Goal: Transaction & Acquisition: Book appointment/travel/reservation

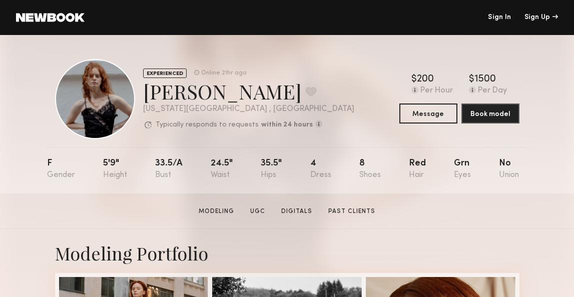
click at [277, 82] on div "[PERSON_NAME] Favorite" at bounding box center [248, 91] width 211 height 27
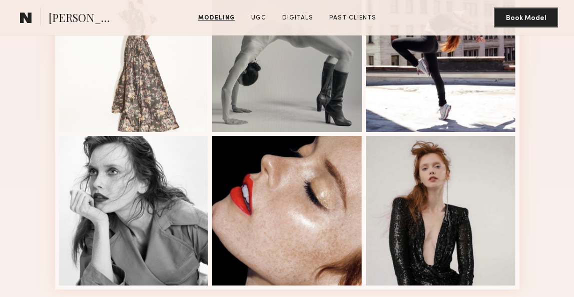
scroll to position [606, 0]
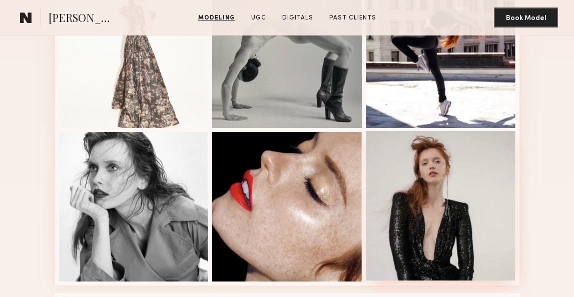
click at [425, 158] on div at bounding box center [441, 206] width 150 height 150
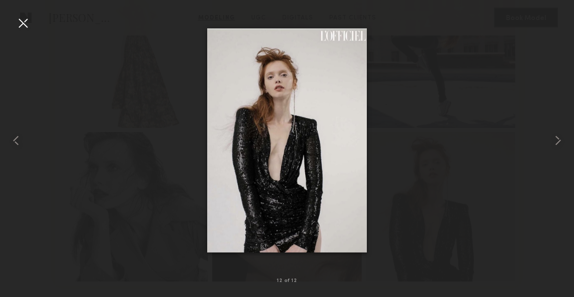
click at [463, 76] on div at bounding box center [287, 140] width 574 height 249
click at [553, 137] on common-icon at bounding box center [558, 141] width 16 height 16
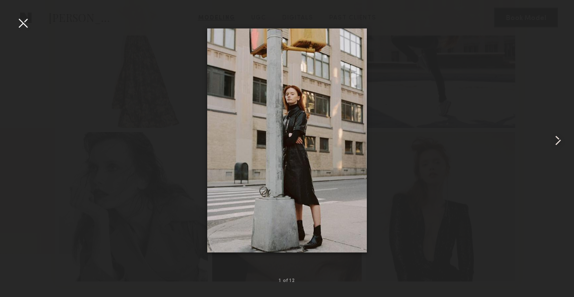
click at [553, 137] on common-icon at bounding box center [558, 141] width 16 height 16
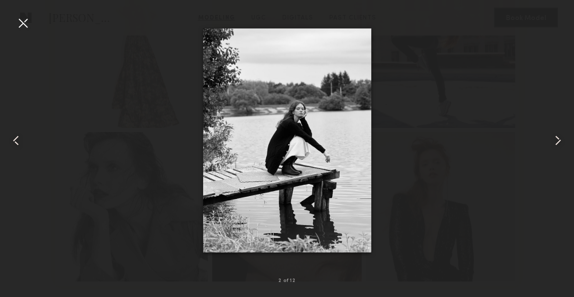
click at [553, 137] on common-icon at bounding box center [558, 141] width 16 height 16
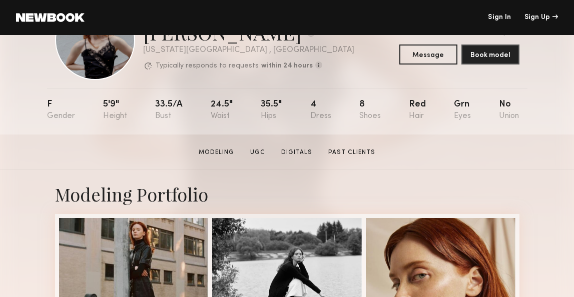
scroll to position [129, 0]
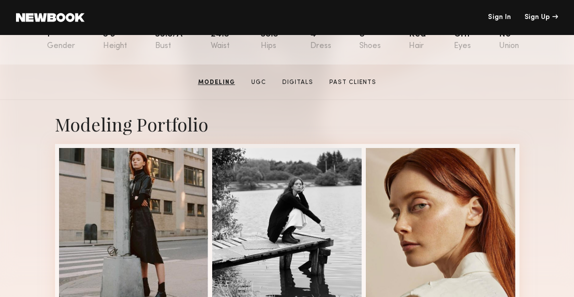
click at [335, 75] on section "[PERSON_NAME] Modeling UGC Digitals Past Clients Message Book Model" at bounding box center [287, 83] width 574 height 36
click at [335, 80] on link "Past Clients" at bounding box center [352, 82] width 55 height 9
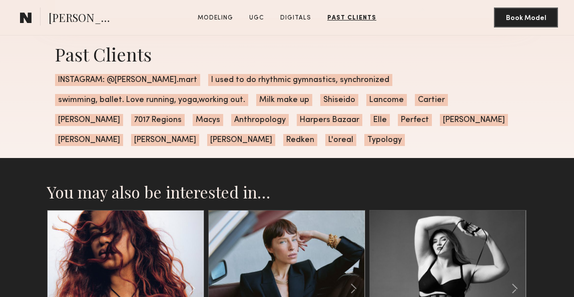
scroll to position [2020, 0]
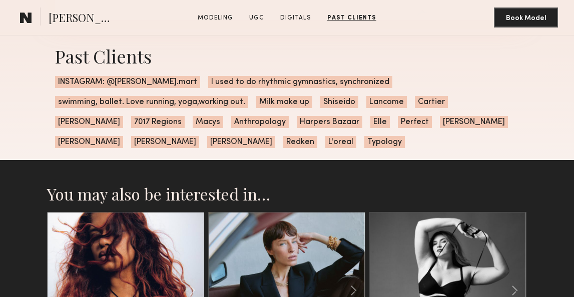
click at [268, 83] on span "I used to do rhythmic gymnastics, synchronized" at bounding box center [300, 82] width 184 height 12
drag, startPoint x: 268, startPoint y: 83, endPoint x: 231, endPoint y: 82, distance: 36.6
click at [231, 82] on span "I used to do rhythmic gymnastics, synchronized" at bounding box center [300, 82] width 184 height 12
copy span "rhythmic gymnastics"
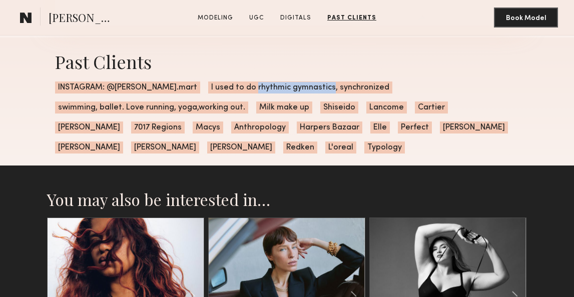
scroll to position [2014, 0]
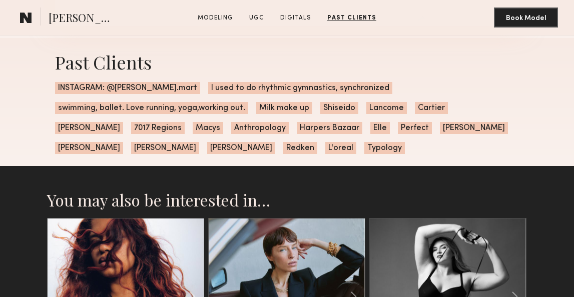
click at [398, 123] on span "Perfect" at bounding box center [415, 128] width 34 height 12
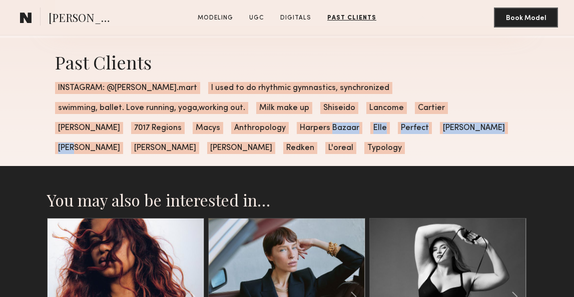
drag, startPoint x: 338, startPoint y: 123, endPoint x: 343, endPoint y: 140, distance: 17.4
click at [343, 140] on div "Past Clients INSTAGRAM: @[PERSON_NAME].[PERSON_NAME] used to do rhythmic gymnas…" at bounding box center [287, 102] width 481 height 128
click at [343, 141] on div "Past Clients INSTAGRAM: @[PERSON_NAME].[PERSON_NAME] used to do rhythmic gymnas…" at bounding box center [287, 102] width 481 height 128
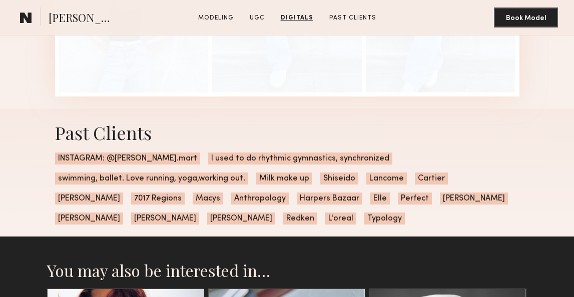
scroll to position [1981, 0]
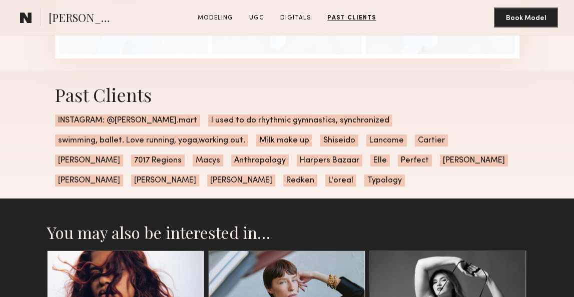
click at [364, 177] on span "Typology" at bounding box center [384, 181] width 41 height 12
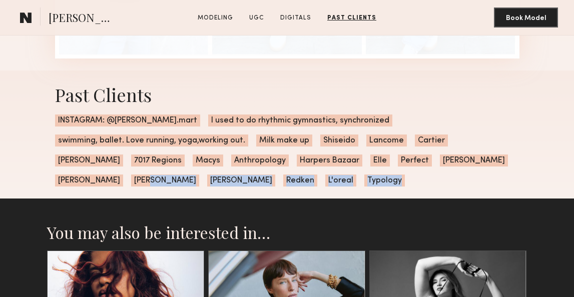
click at [364, 177] on span "Typology" at bounding box center [384, 181] width 41 height 12
copy div "[PERSON_NAME] Redken L'oreal Typology"
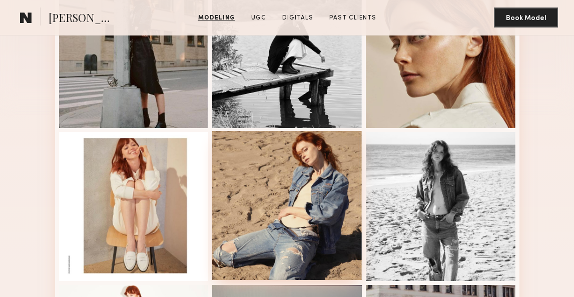
scroll to position [326, 0]
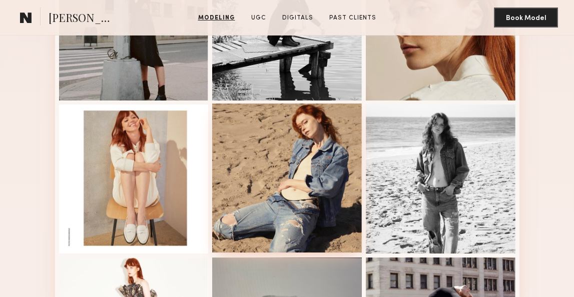
click at [286, 165] on div at bounding box center [287, 179] width 150 height 150
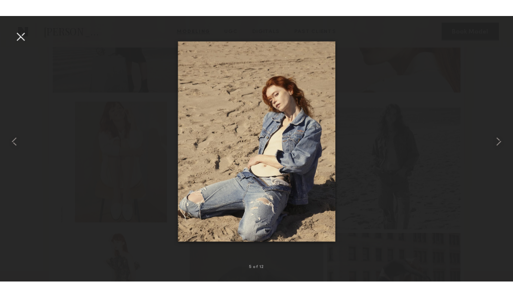
scroll to position [343, 0]
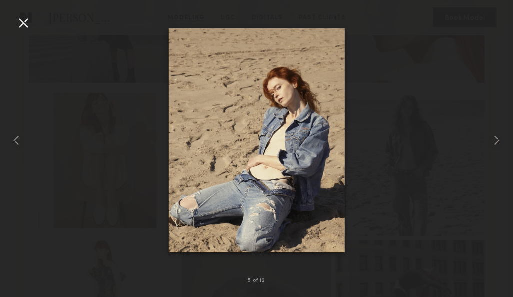
click at [32, 18] on div at bounding box center [256, 140] width 513 height 249
click at [22, 22] on div at bounding box center [23, 23] width 16 height 16
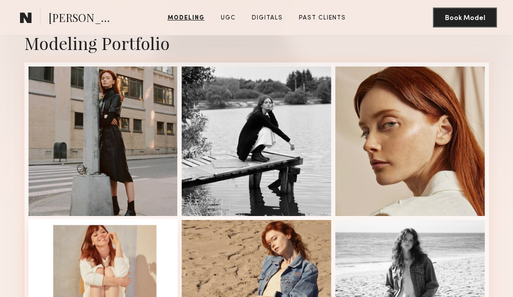
scroll to position [362, 0]
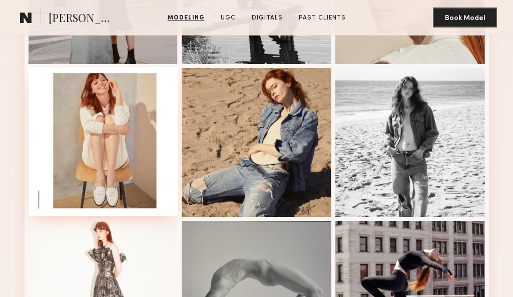
click at [110, 146] on div at bounding box center [104, 142] width 150 height 150
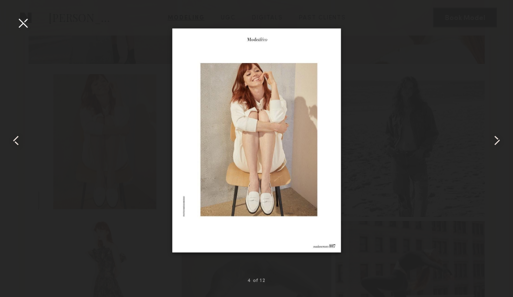
click at [23, 20] on div at bounding box center [23, 23] width 16 height 16
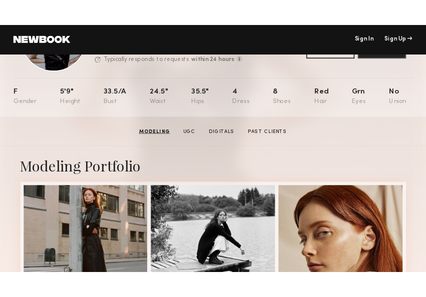
scroll to position [0, 0]
